Goal: Communication & Community: Share content

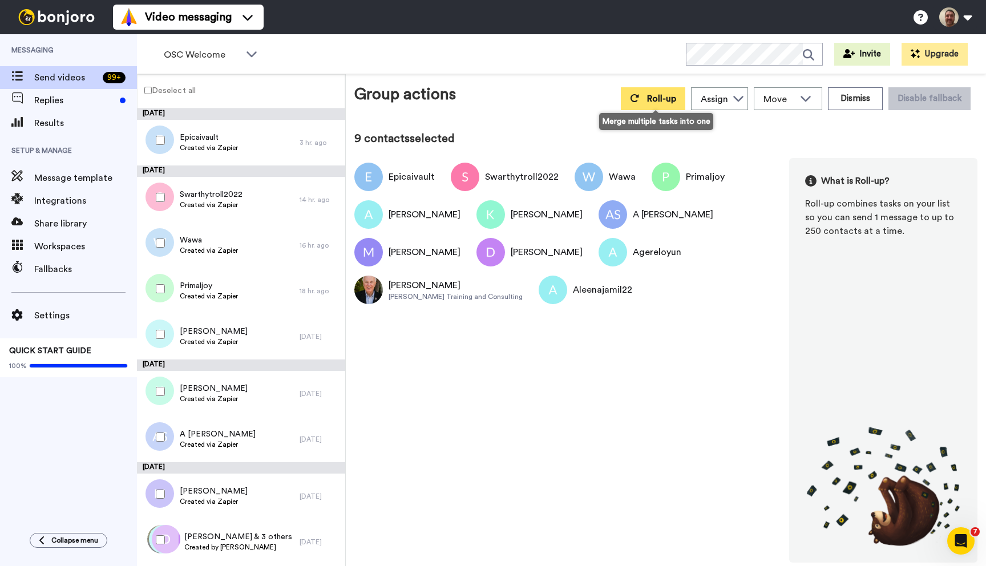
click at [662, 95] on span "Roll-up" at bounding box center [661, 98] width 29 height 9
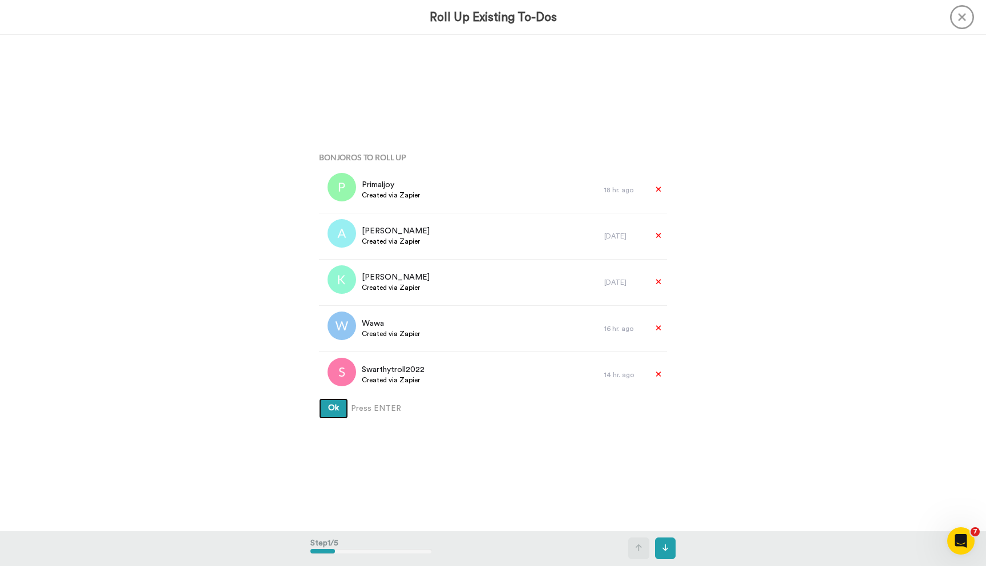
click at [319, 398] on button "Ok" at bounding box center [333, 408] width 29 height 21
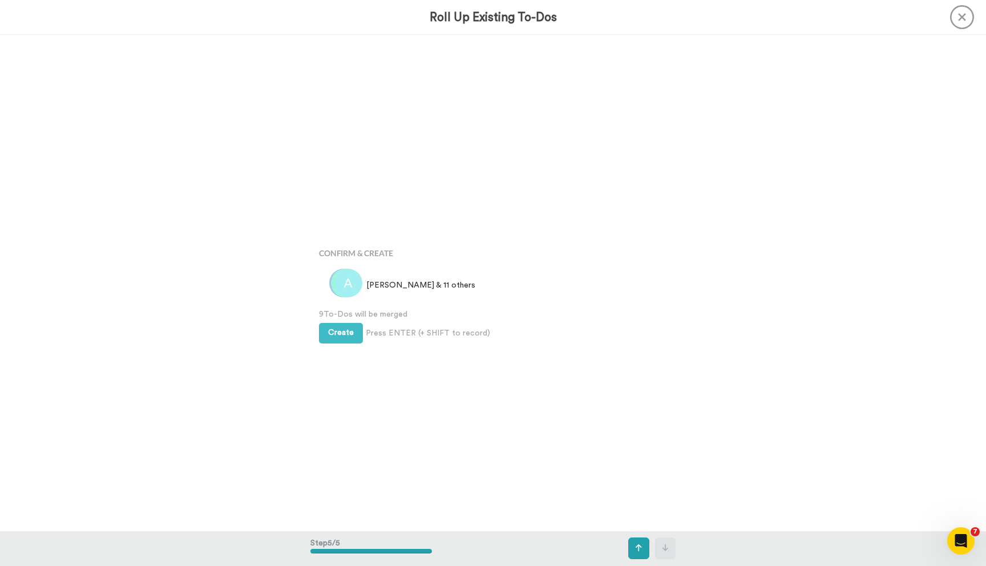
scroll to position [1983, 0]
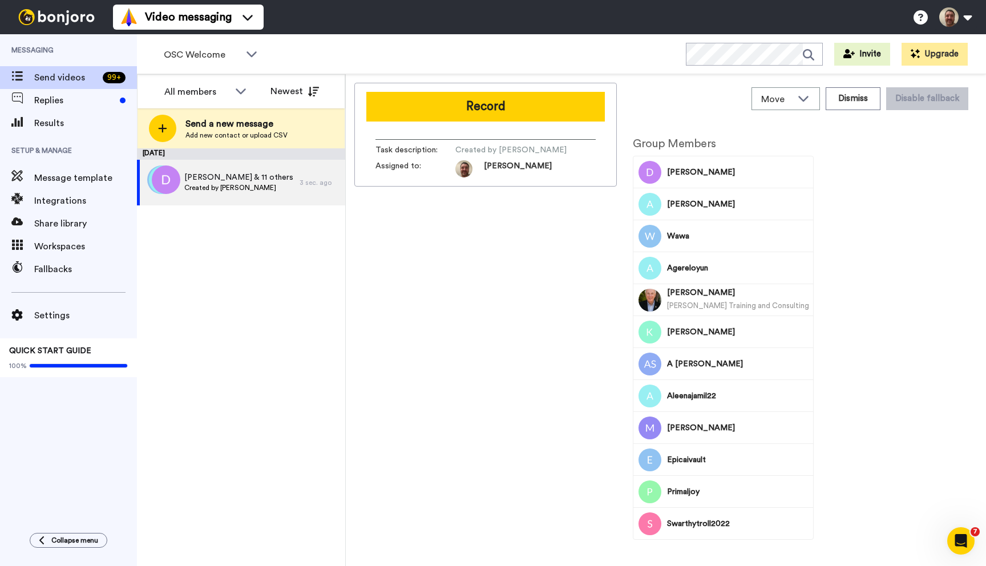
click at [437, 106] on button "Record" at bounding box center [485, 107] width 238 height 30
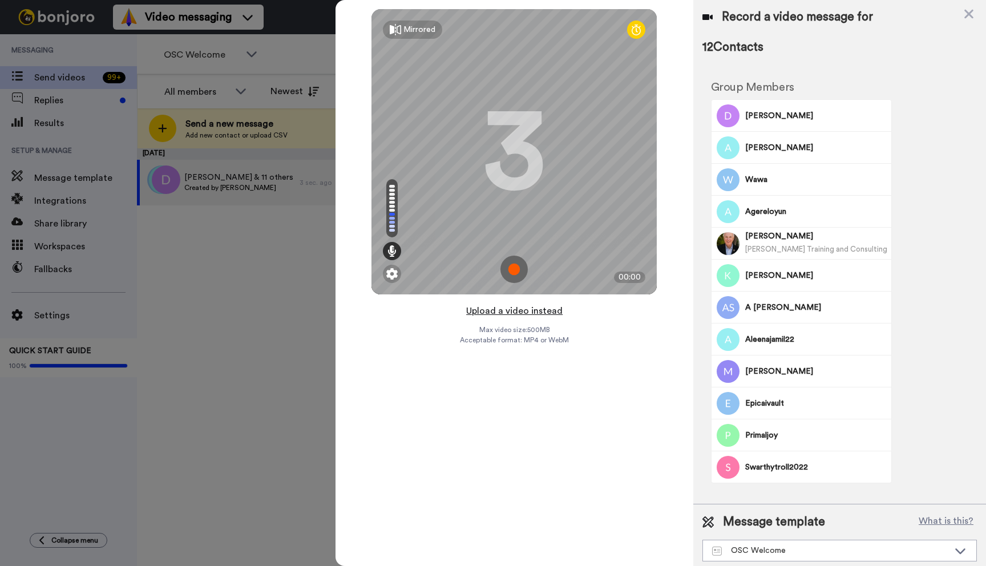
click at [513, 311] on button "Upload a video instead" at bounding box center [514, 310] width 103 height 15
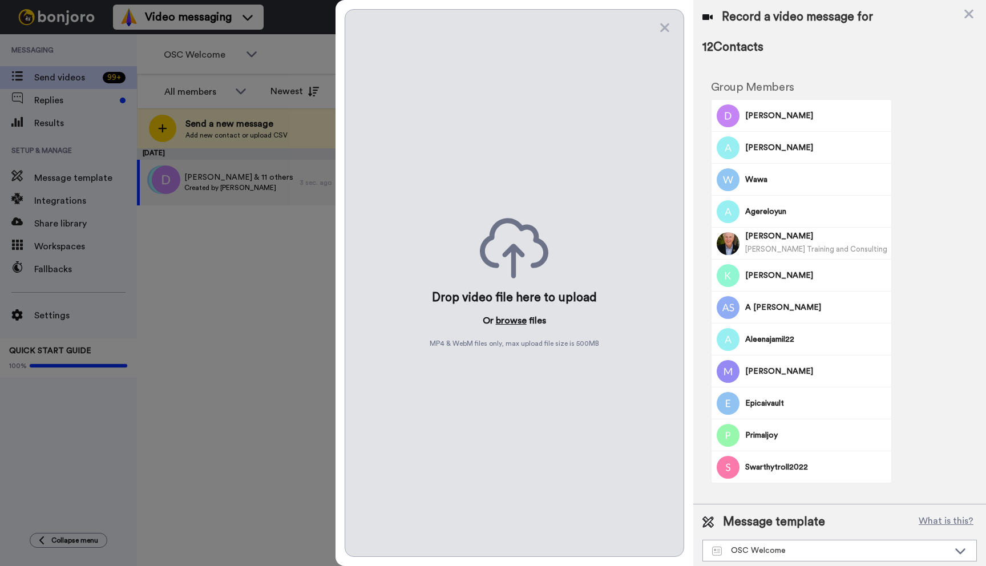
click at [509, 325] on button "browse" at bounding box center [511, 321] width 31 height 14
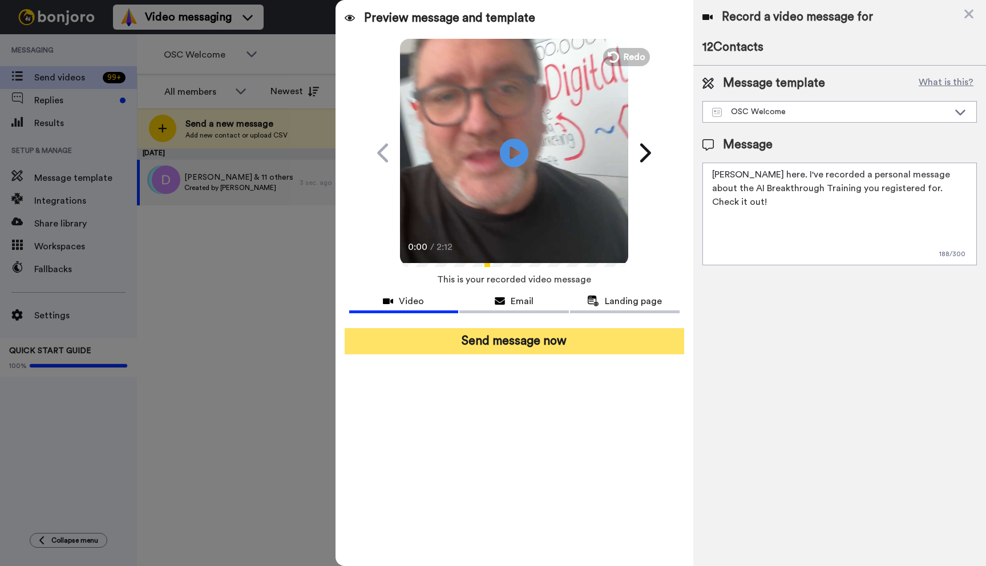
click at [511, 338] on button "Send message now" at bounding box center [513, 341] width 339 height 26
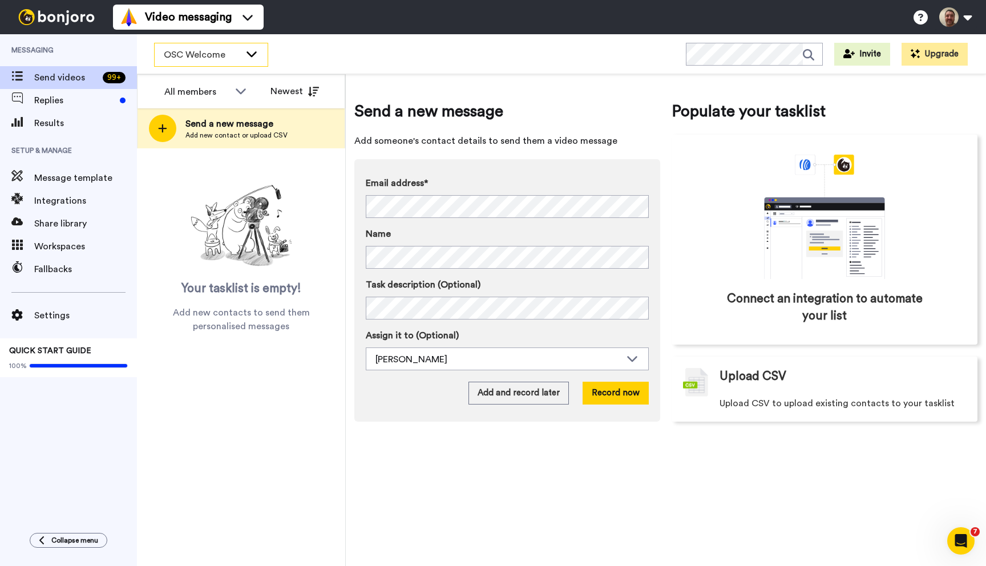
click at [241, 54] on div "OSC Welcome" at bounding box center [211, 54] width 113 height 23
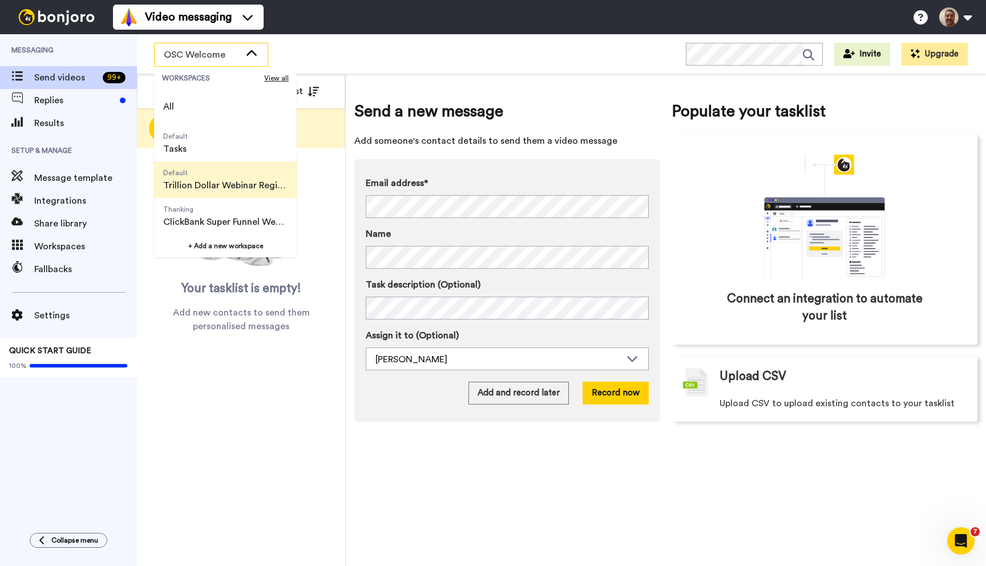
click at [191, 184] on span "Trillion Dollar Webinar Registrants" at bounding box center [225, 186] width 124 height 14
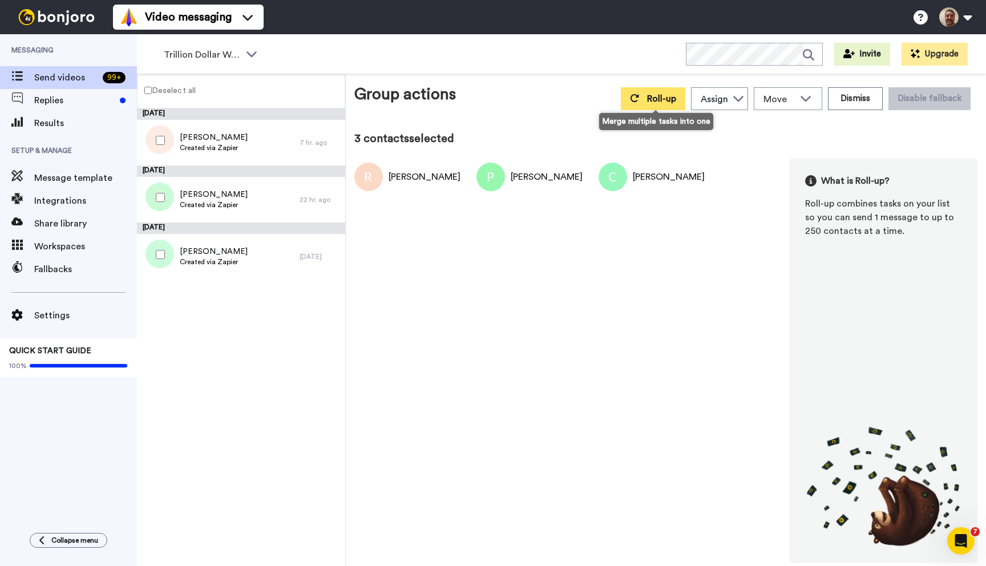
click at [634, 93] on button "Roll-up" at bounding box center [653, 98] width 64 height 23
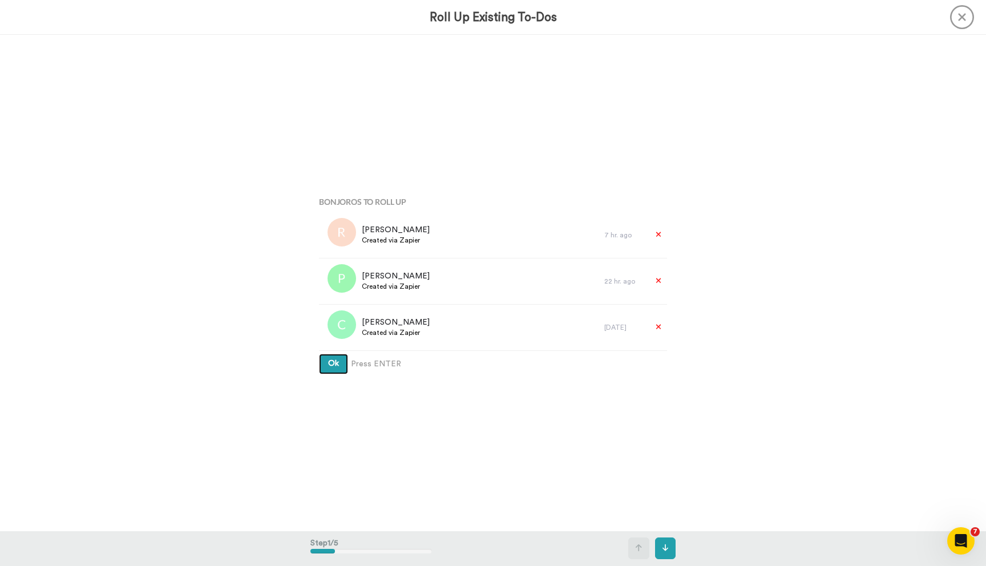
click at [319, 354] on button "Ok" at bounding box center [333, 364] width 29 height 21
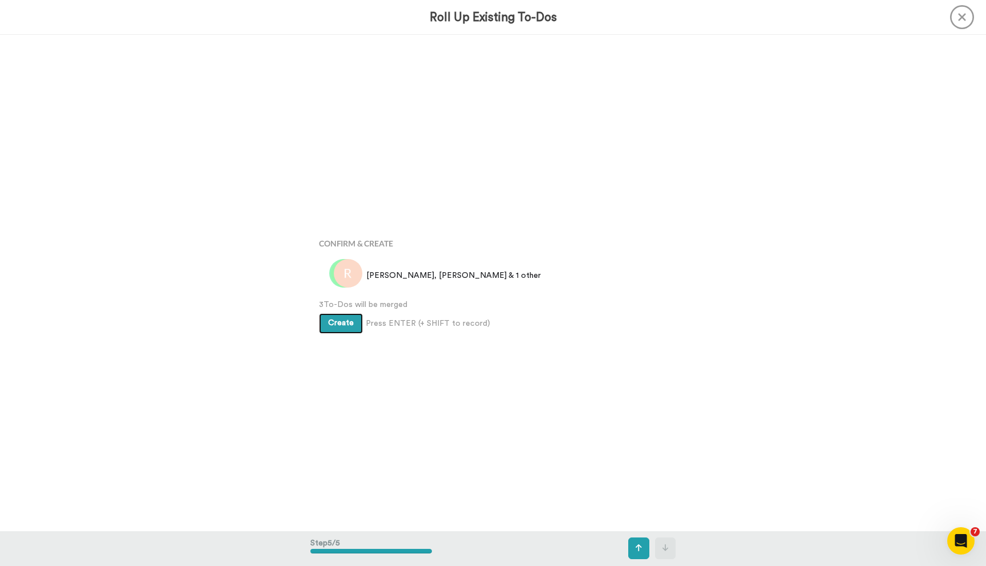
scroll to position [1983, 0]
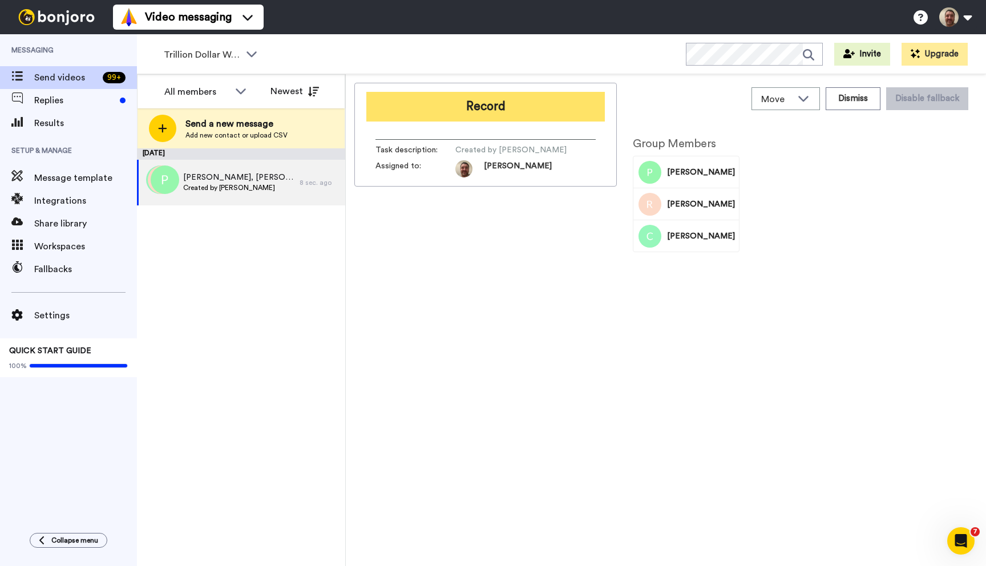
click at [487, 103] on button "Record" at bounding box center [485, 107] width 238 height 30
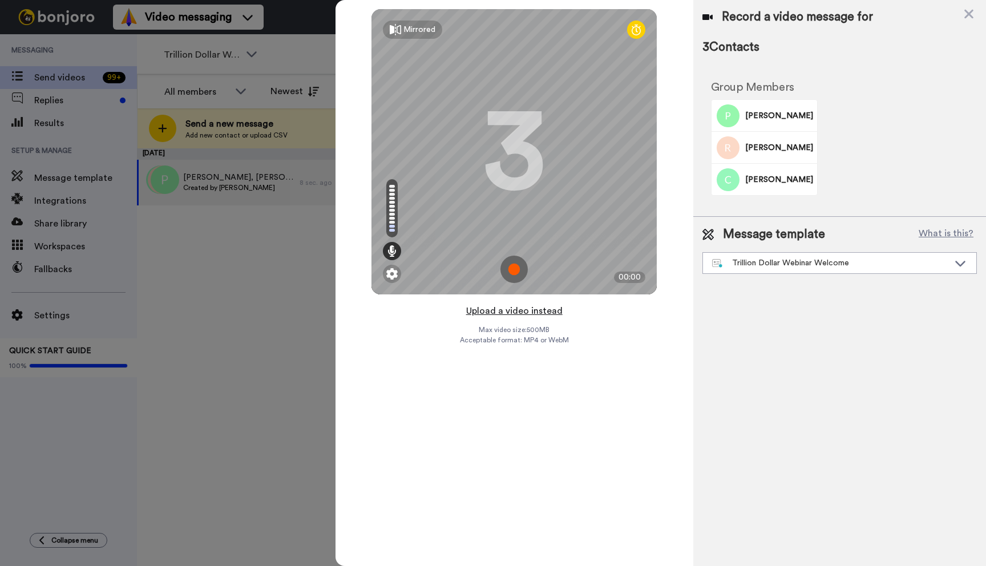
click at [500, 311] on button "Upload a video instead" at bounding box center [514, 310] width 103 height 15
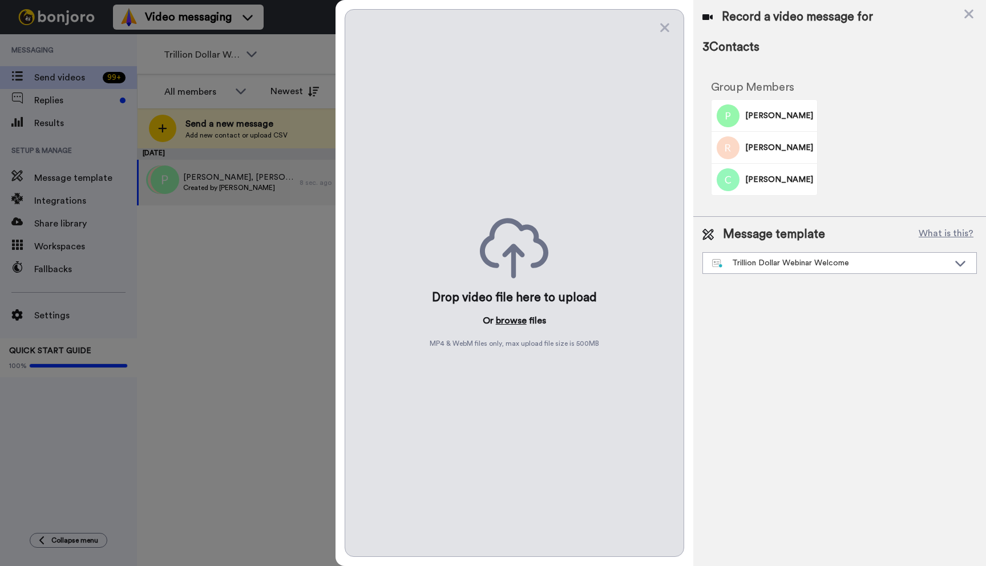
click at [504, 321] on button "browse" at bounding box center [511, 321] width 31 height 14
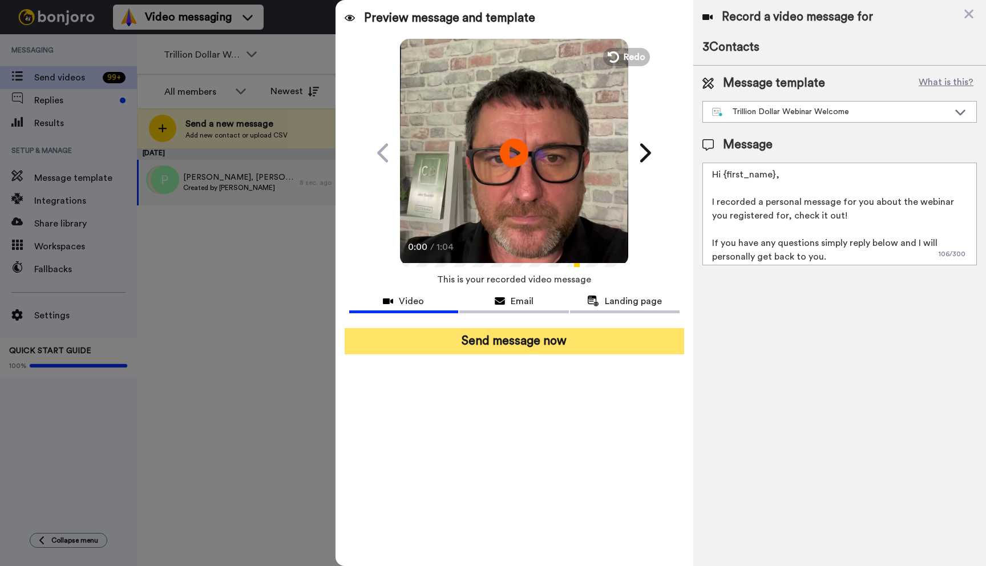
click at [516, 330] on button "Send message now" at bounding box center [513, 341] width 339 height 26
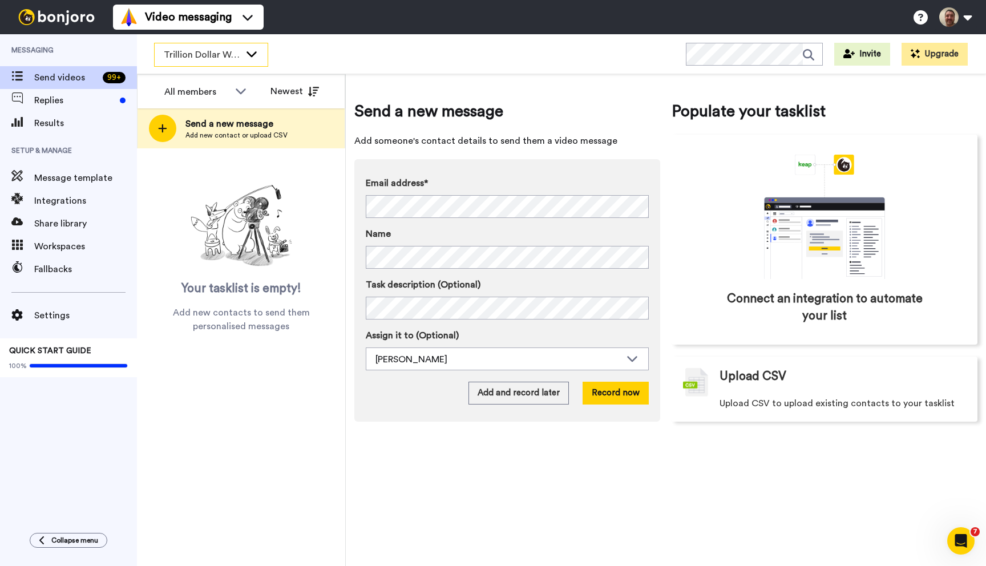
click at [249, 52] on icon at bounding box center [252, 53] width 14 height 11
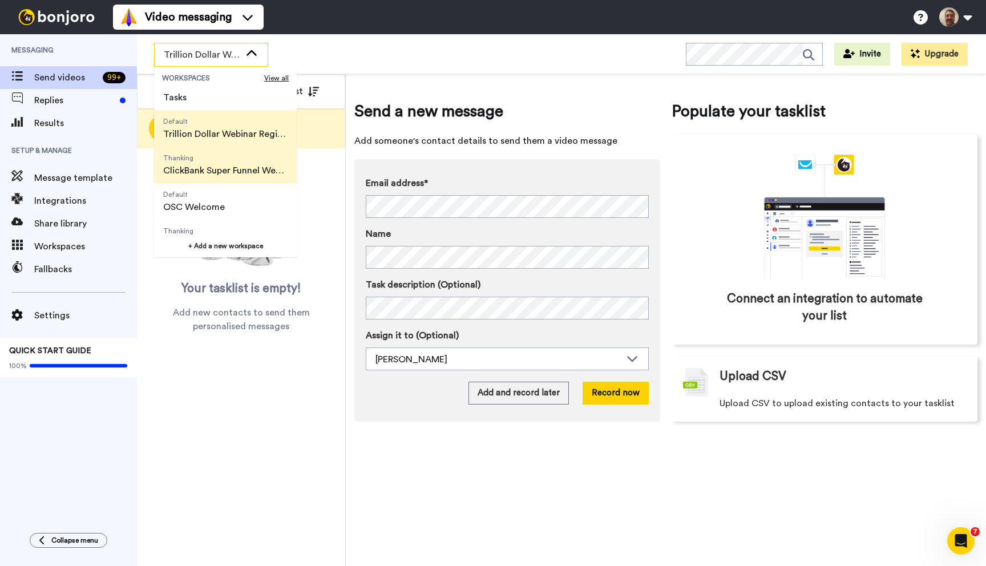
scroll to position [73, 0]
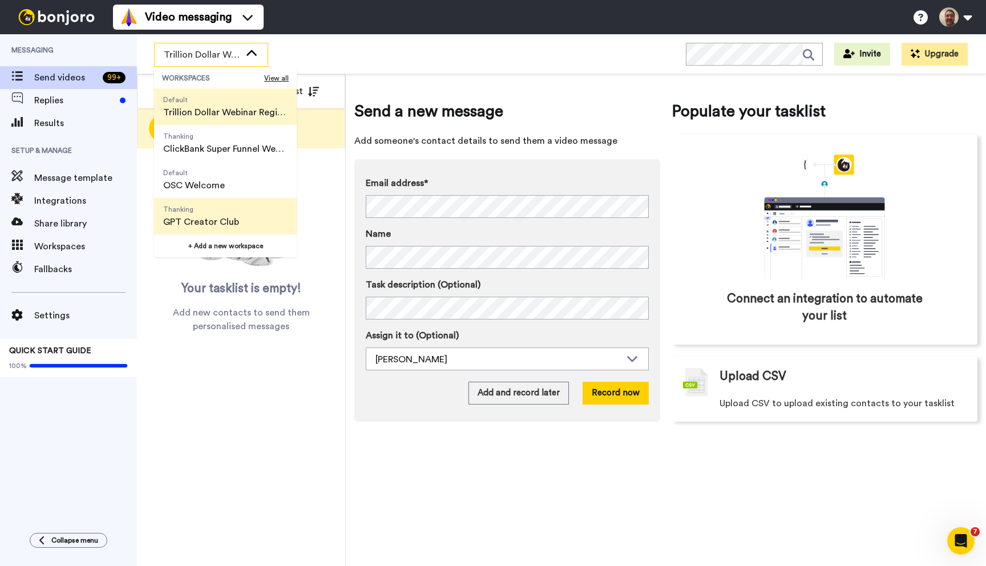
click at [209, 214] on span "Thanking GPT Creator Club" at bounding box center [201, 216] width 94 height 37
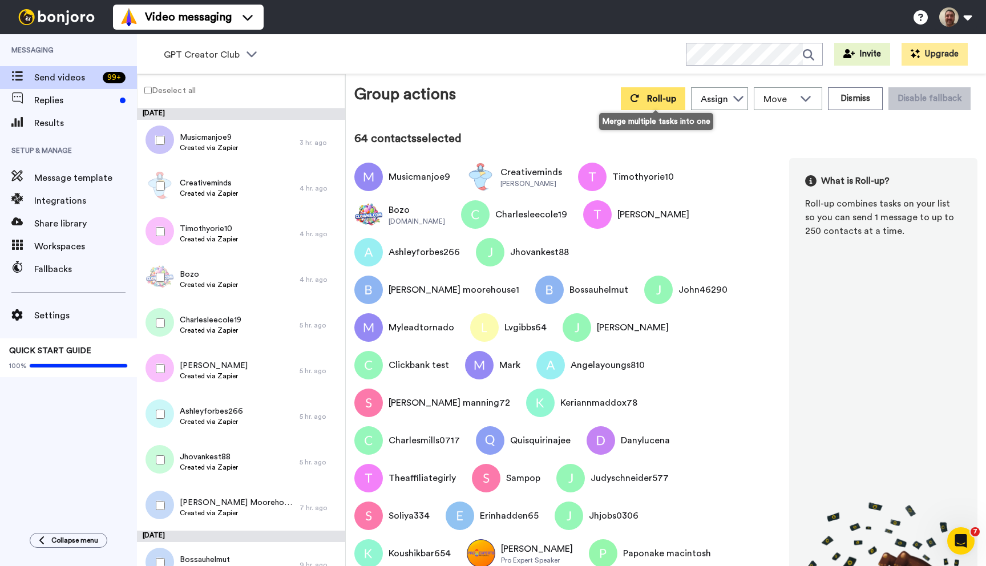
click at [660, 95] on span "Roll-up" at bounding box center [661, 98] width 29 height 9
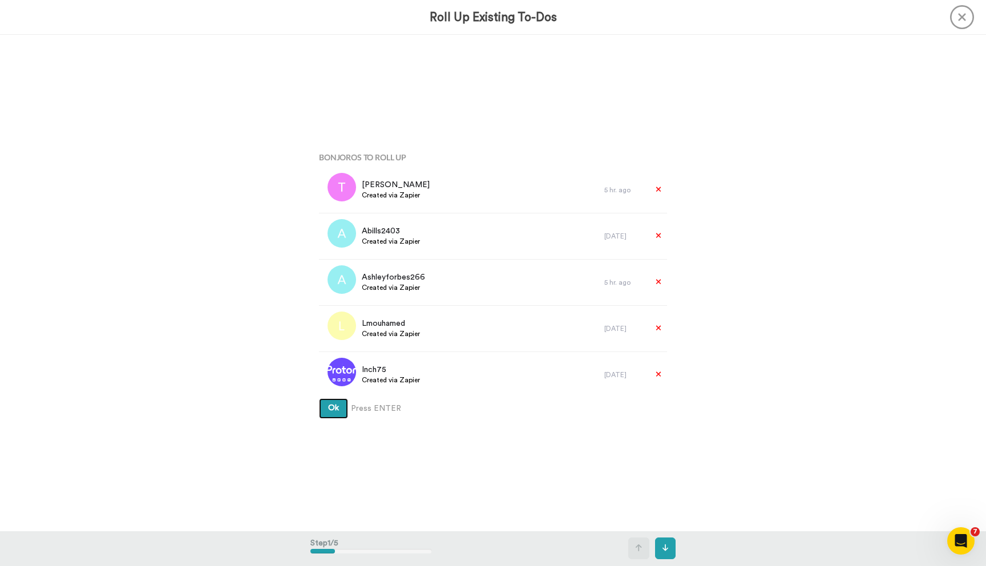
click at [319, 398] on button "Ok" at bounding box center [333, 408] width 29 height 21
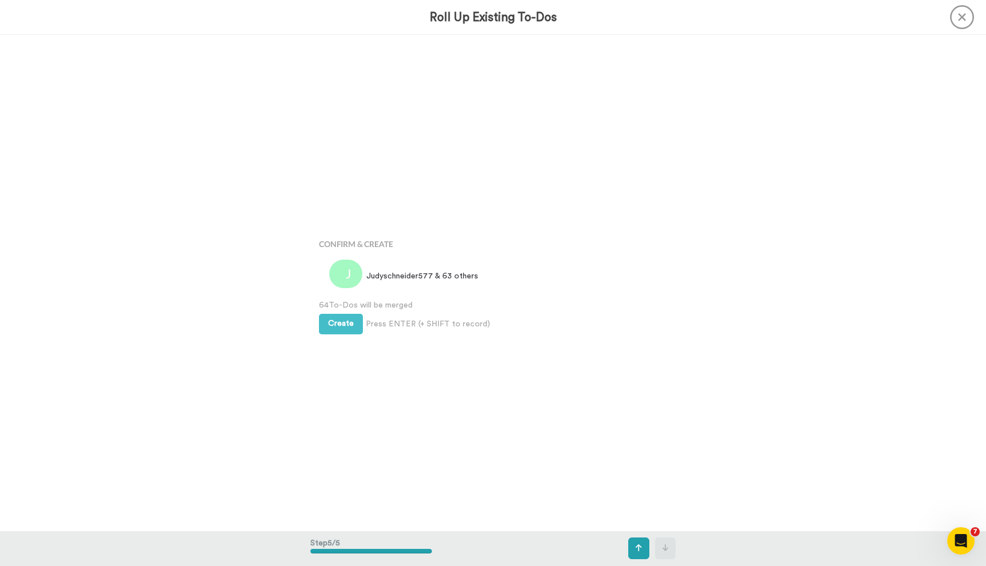
scroll to position [1983, 0]
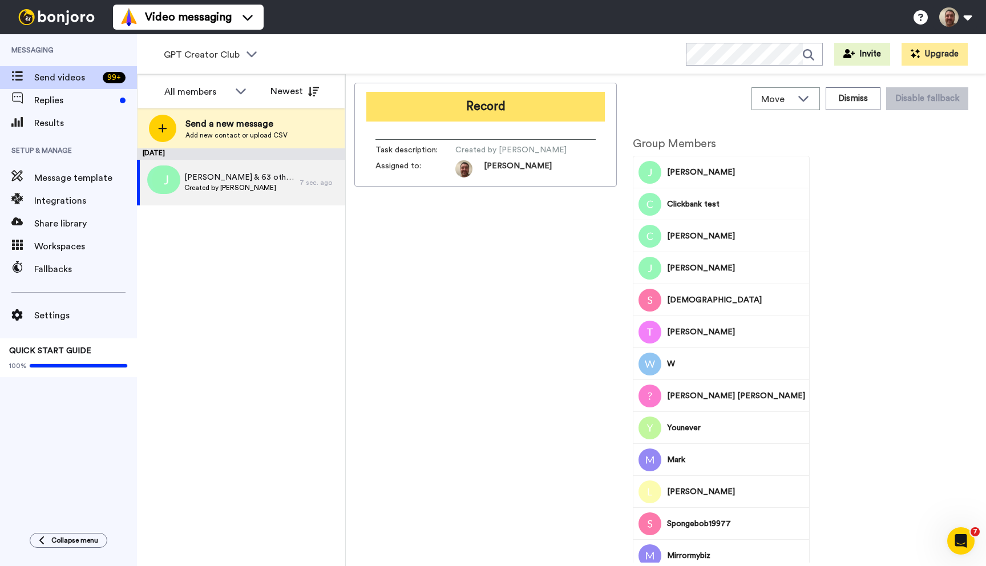
click at [496, 110] on button "Record" at bounding box center [485, 107] width 238 height 30
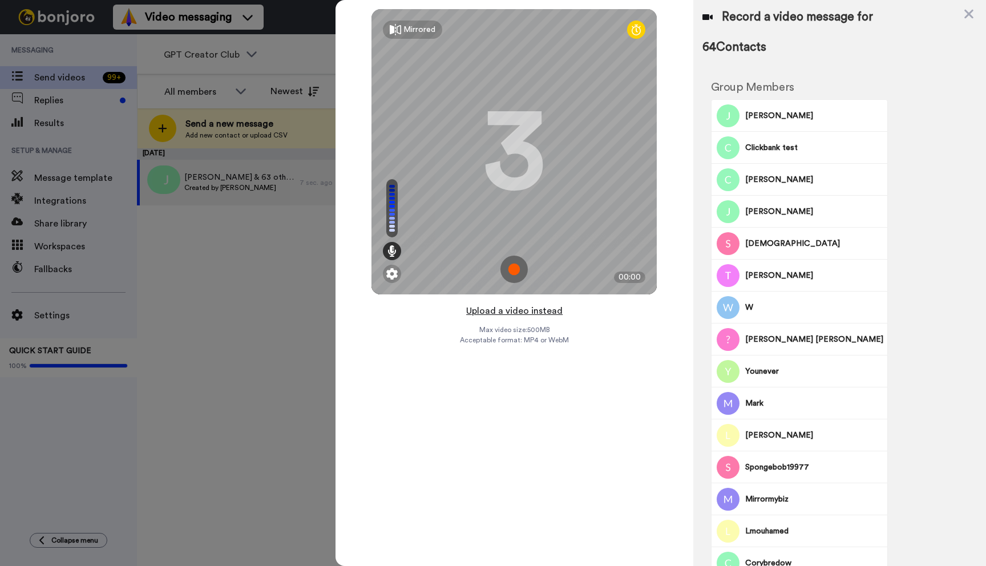
click at [500, 311] on button "Upload a video instead" at bounding box center [514, 310] width 103 height 15
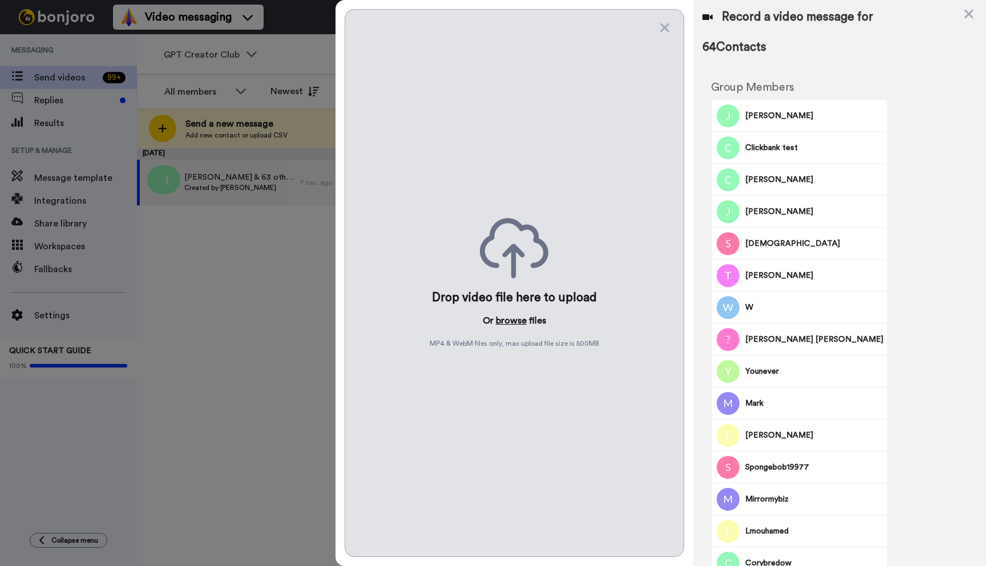
click at [503, 324] on button "browse" at bounding box center [511, 321] width 31 height 14
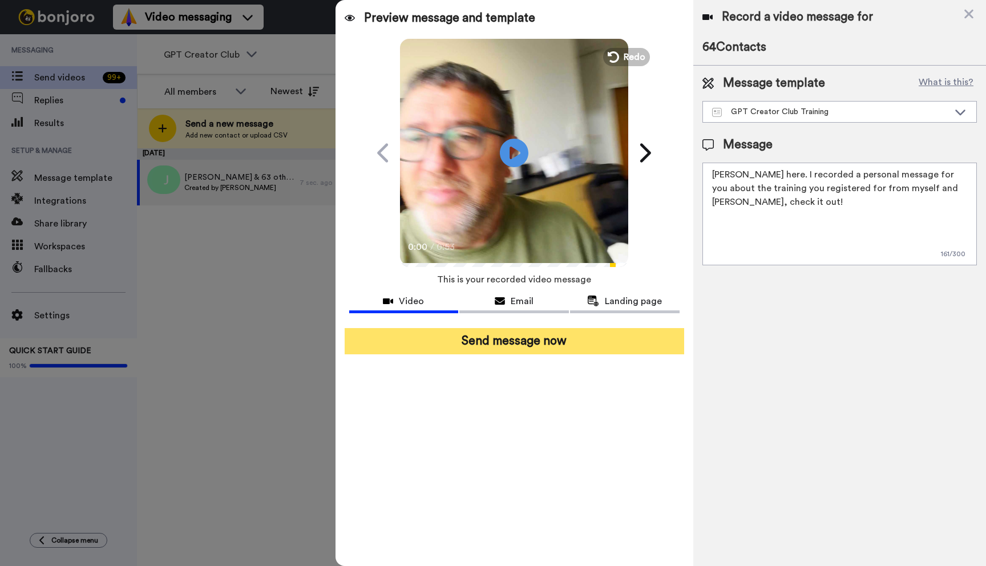
click at [557, 346] on button "Send message now" at bounding box center [513, 341] width 339 height 26
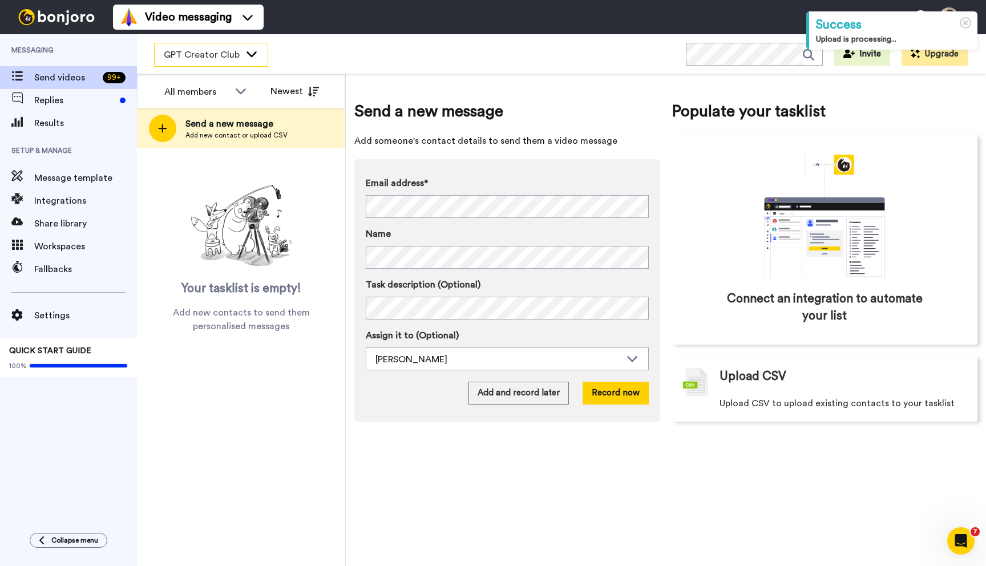
click at [228, 52] on span "GPT Creator Club" at bounding box center [202, 55] width 76 height 14
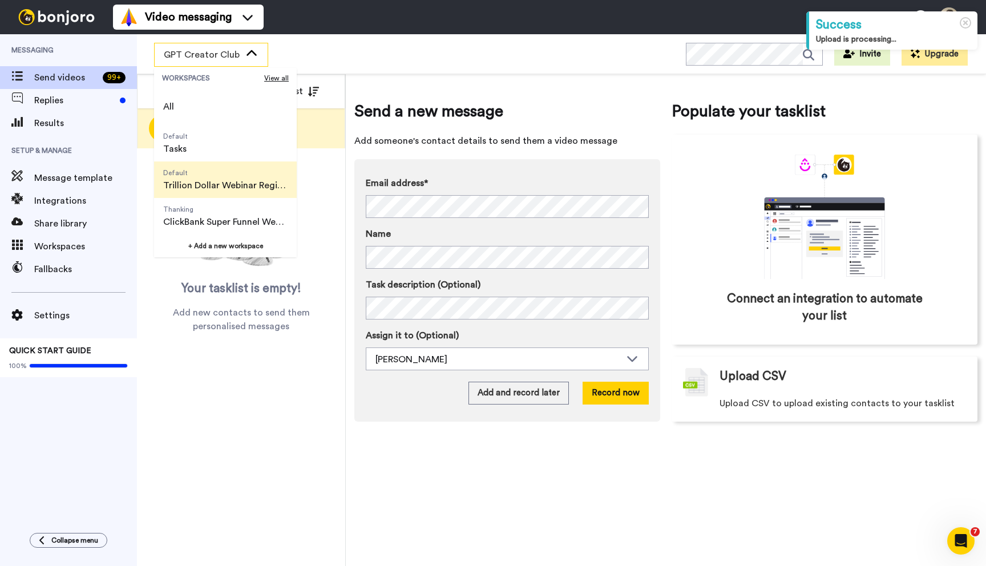
scroll to position [73, 0]
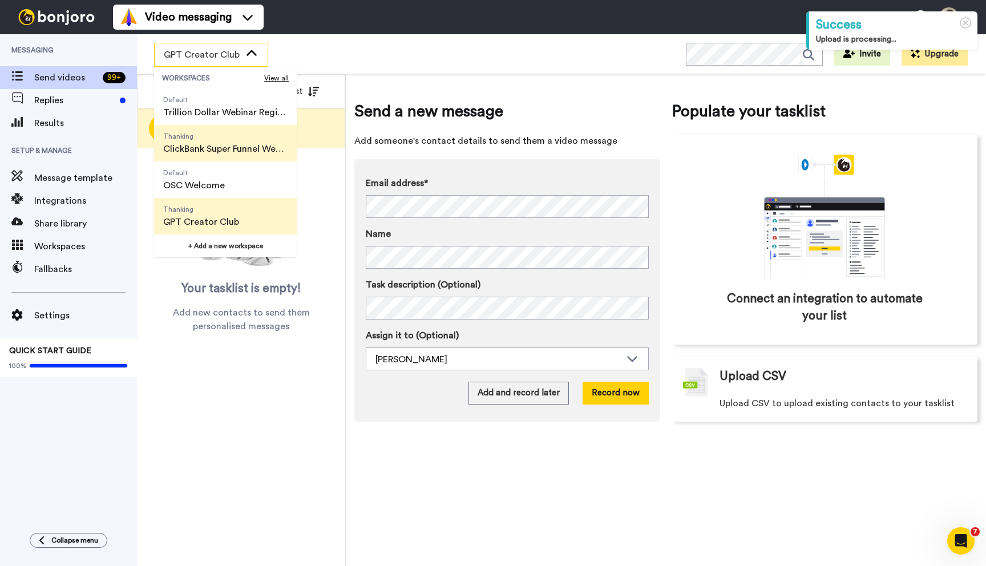
click at [222, 153] on span "ClickBank Super Funnel Webinar Registrants" at bounding box center [225, 149] width 124 height 14
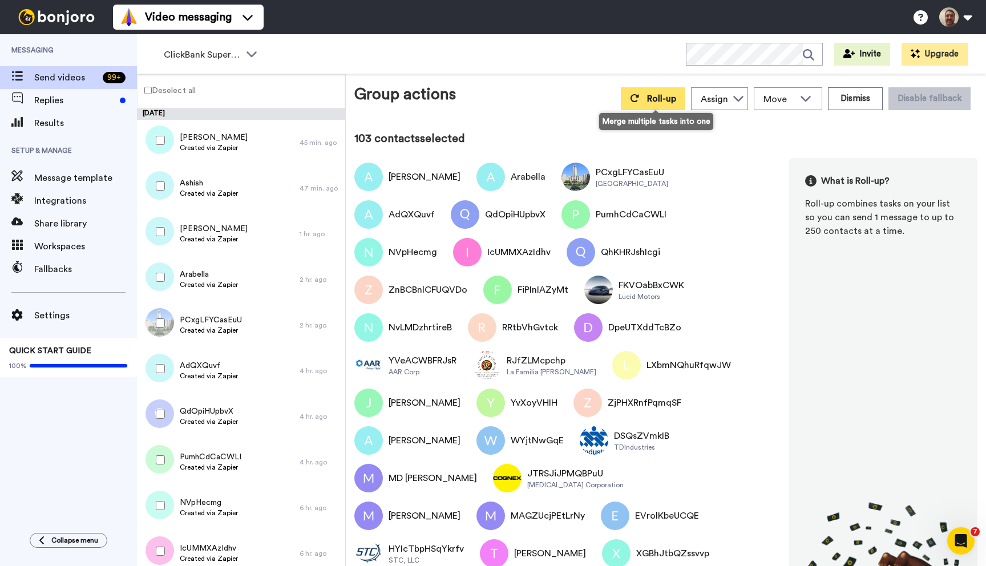
click at [642, 100] on button "Roll-up" at bounding box center [653, 98] width 64 height 23
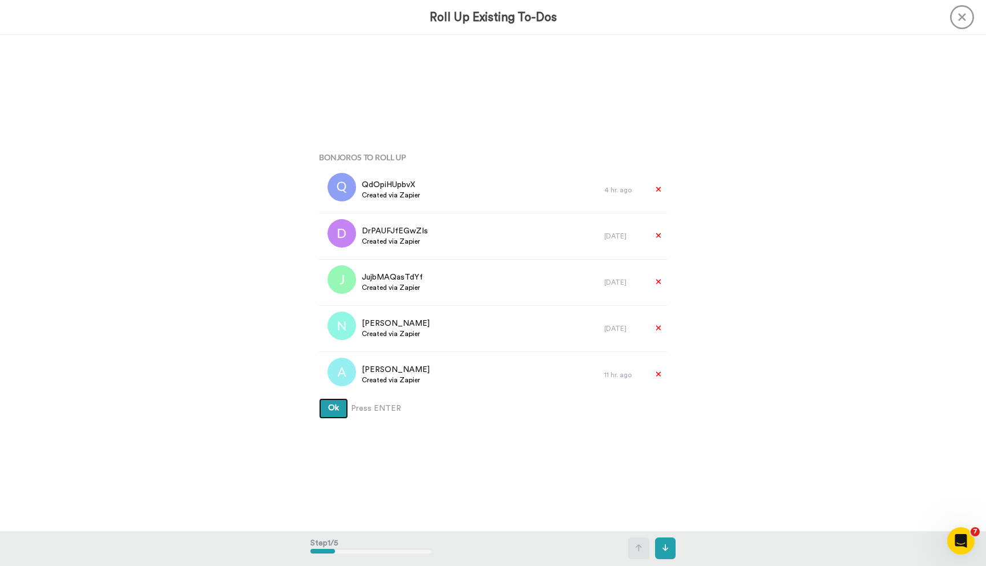
click at [319, 398] on button "Ok" at bounding box center [333, 408] width 29 height 21
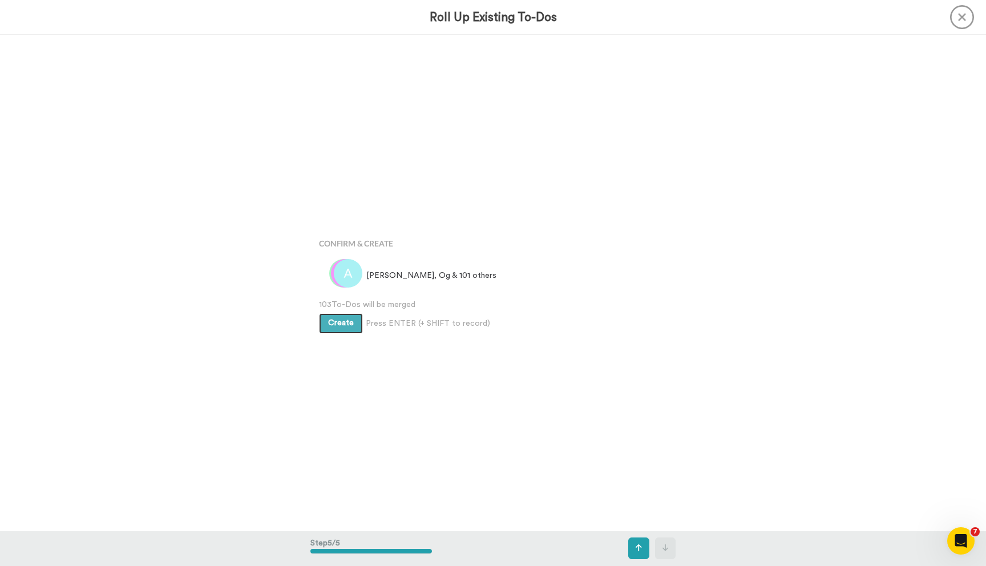
scroll to position [1983, 0]
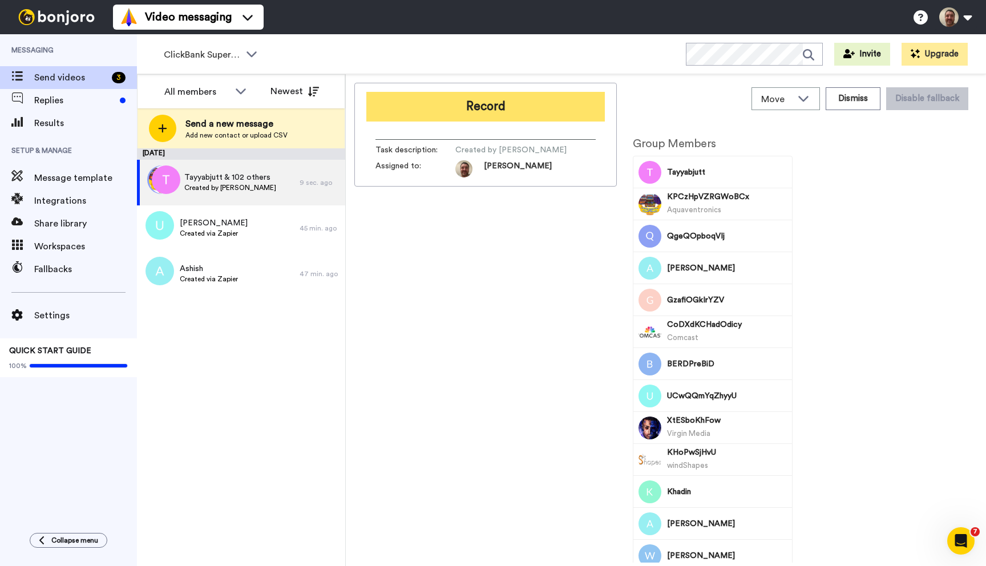
click at [466, 98] on button "Record" at bounding box center [485, 107] width 238 height 30
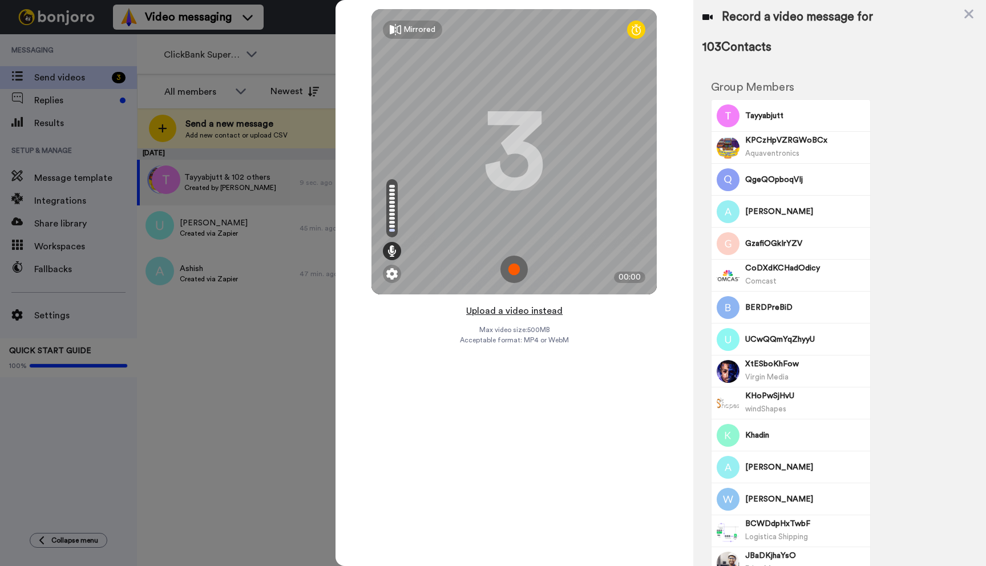
click at [510, 311] on button "Upload a video instead" at bounding box center [514, 310] width 103 height 15
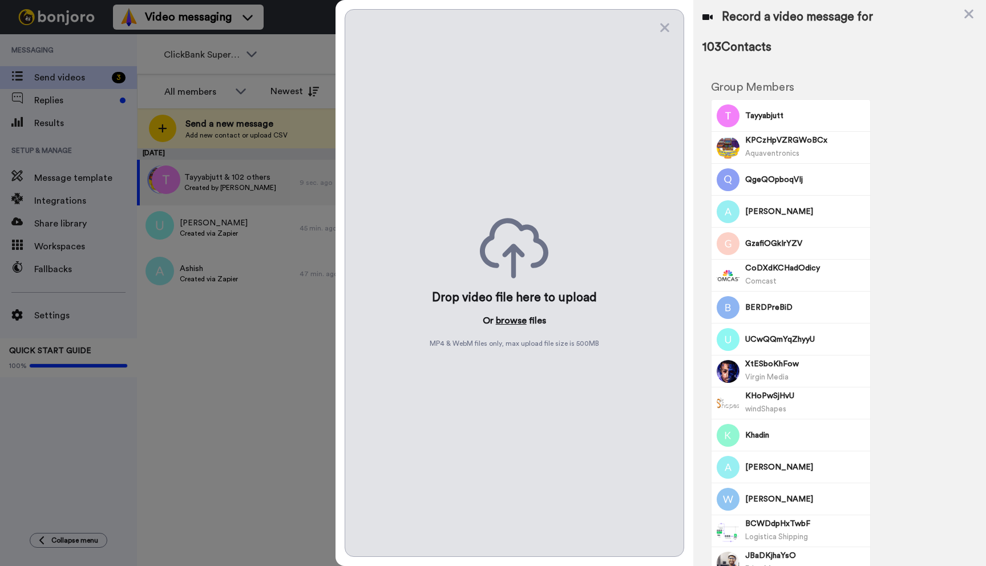
click at [509, 321] on button "browse" at bounding box center [511, 321] width 31 height 14
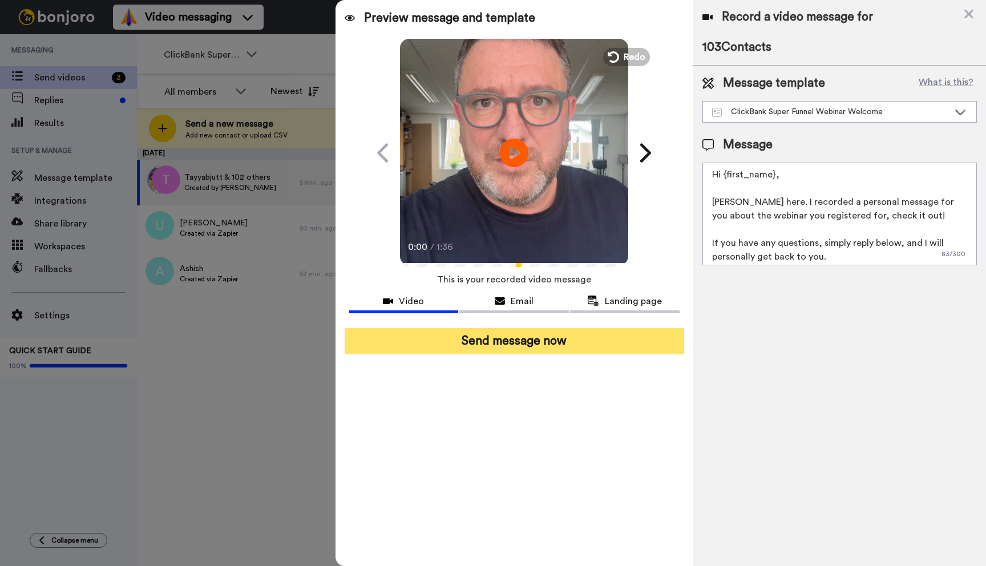
click at [523, 339] on button "Send message now" at bounding box center [513, 341] width 339 height 26
